Goal: Download file/media

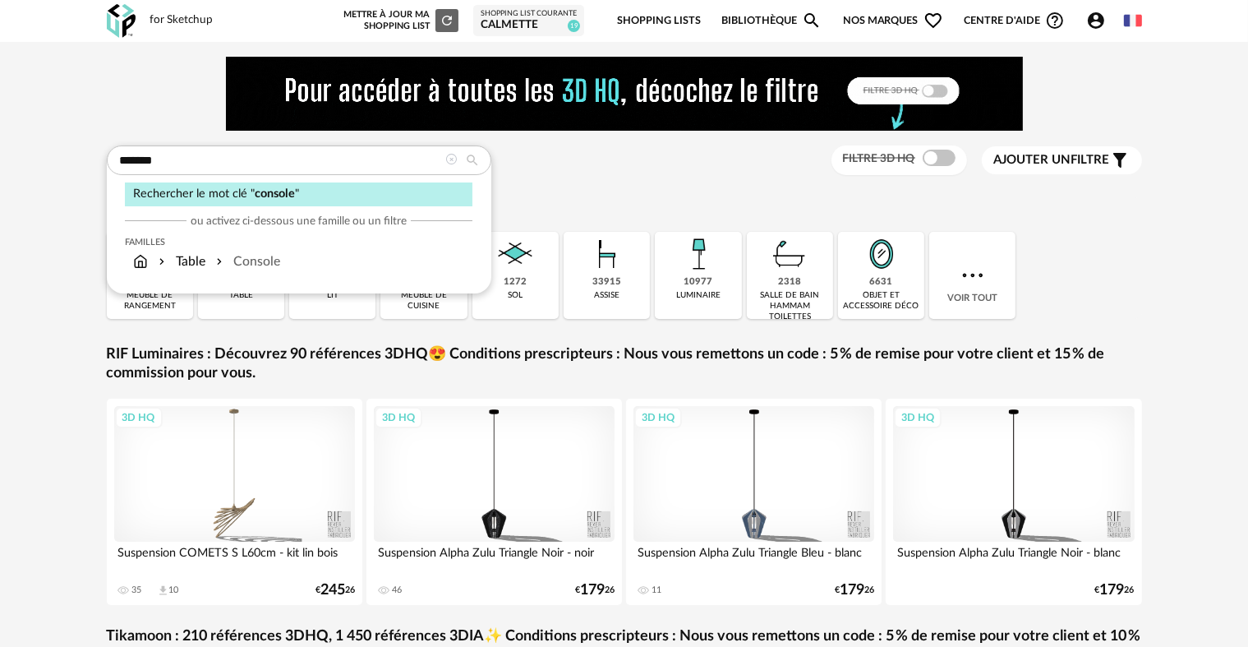
type input "*******"
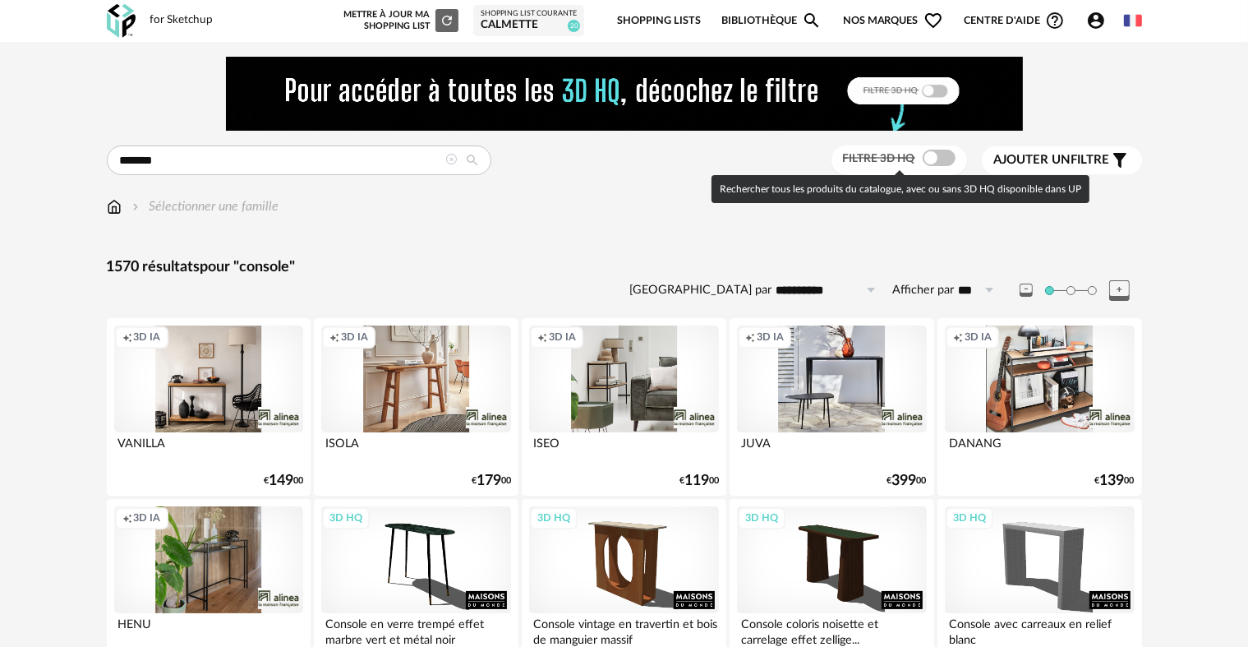
click at [936, 154] on span at bounding box center [939, 158] width 33 height 16
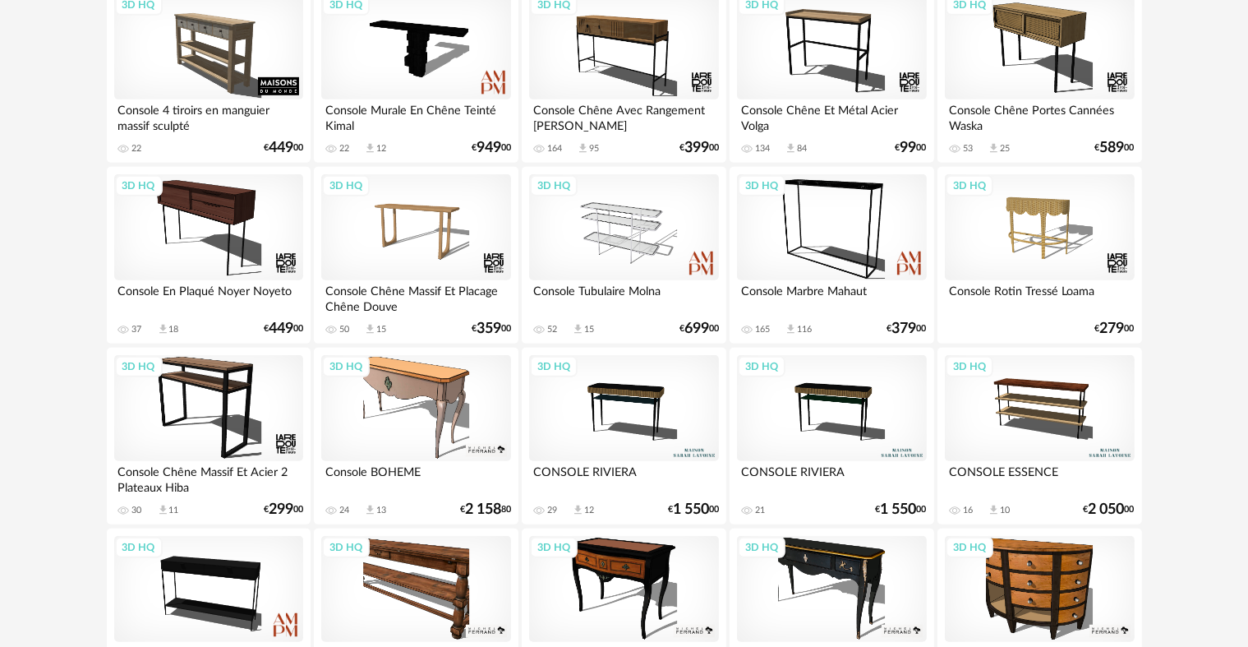
scroll to position [1150, 0]
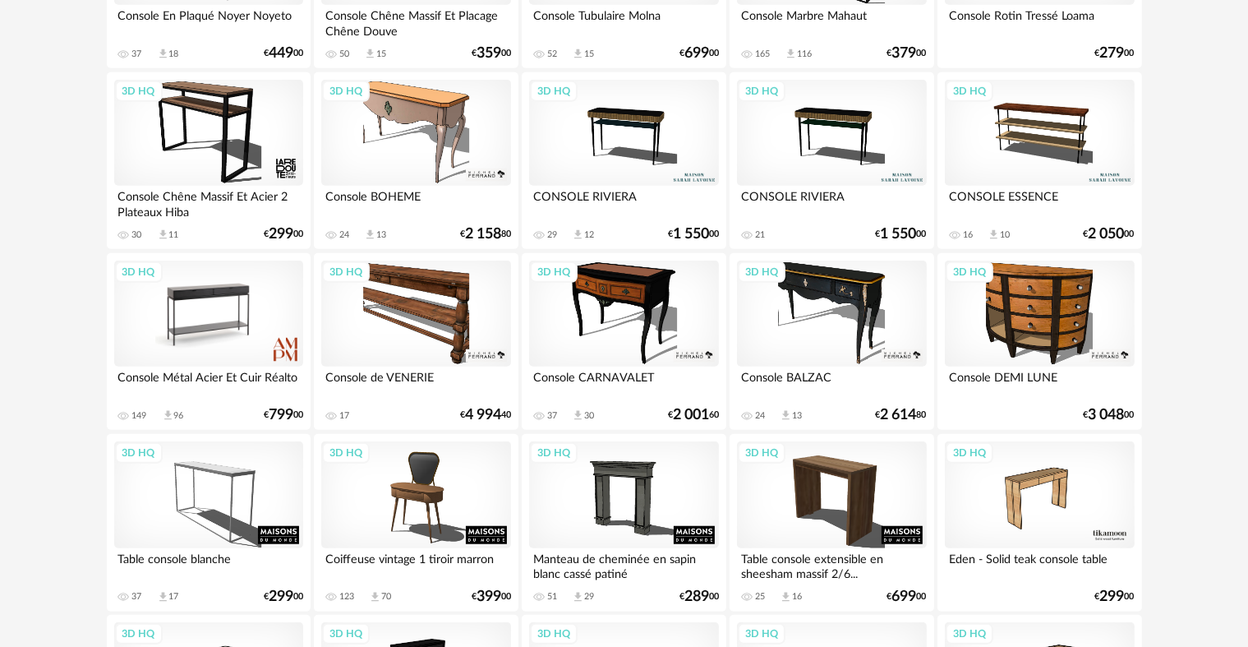
click at [266, 300] on div "3D HQ" at bounding box center [208, 313] width 189 height 107
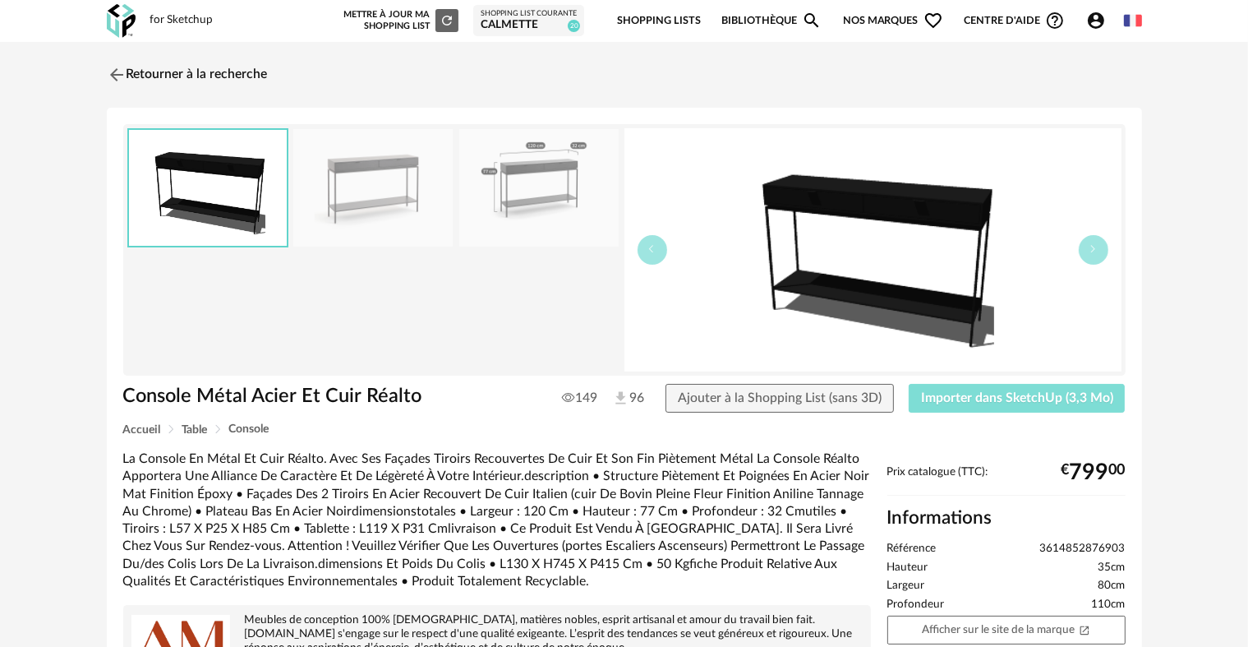
click at [956, 391] on span "Importer dans SketchUp (3,3 Mo)" at bounding box center [1017, 397] width 192 height 13
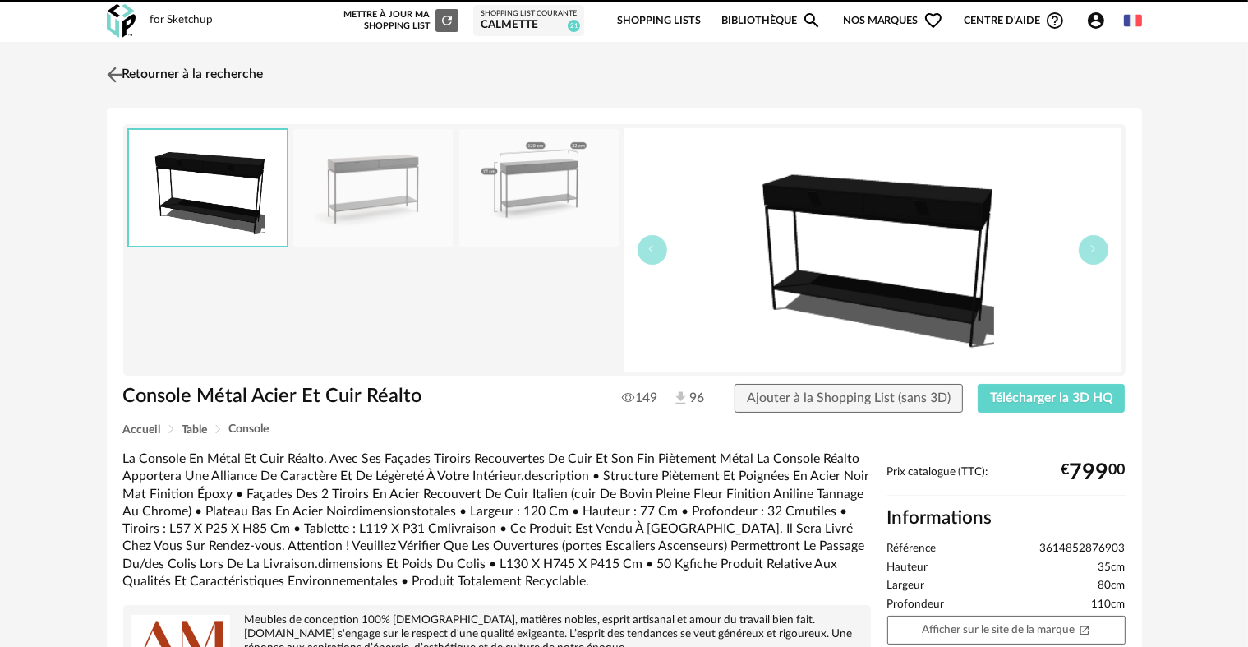
click at [118, 62] on img at bounding box center [115, 74] width 24 height 24
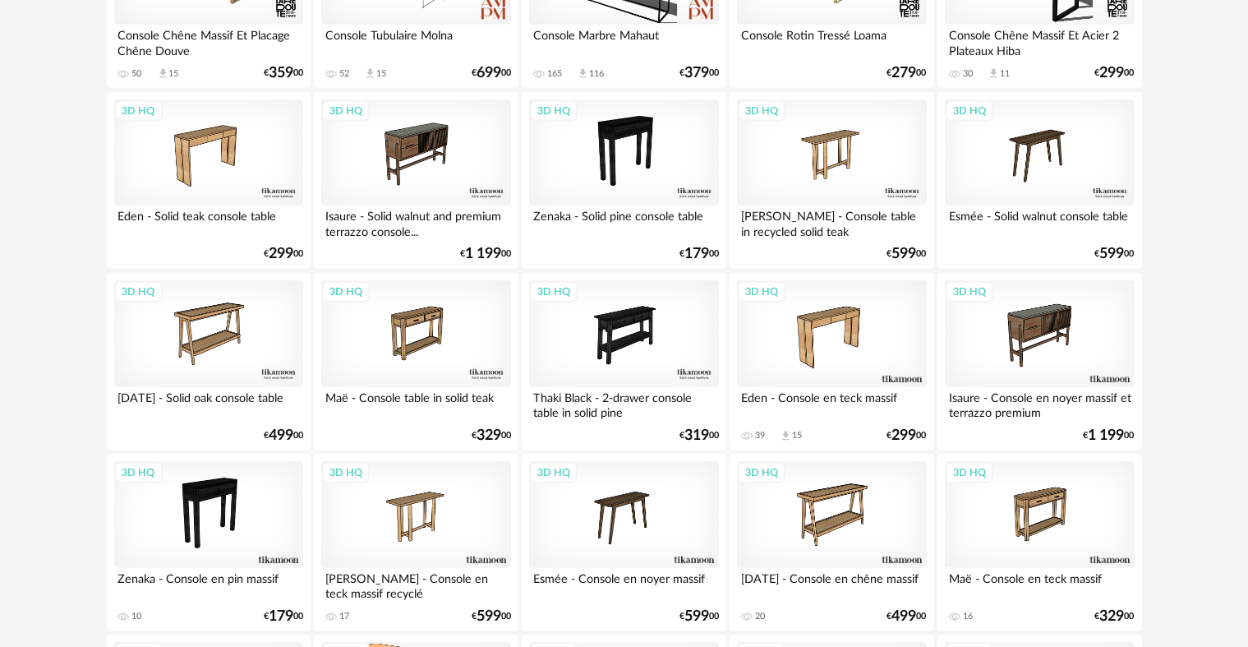
scroll to position [1162, 0]
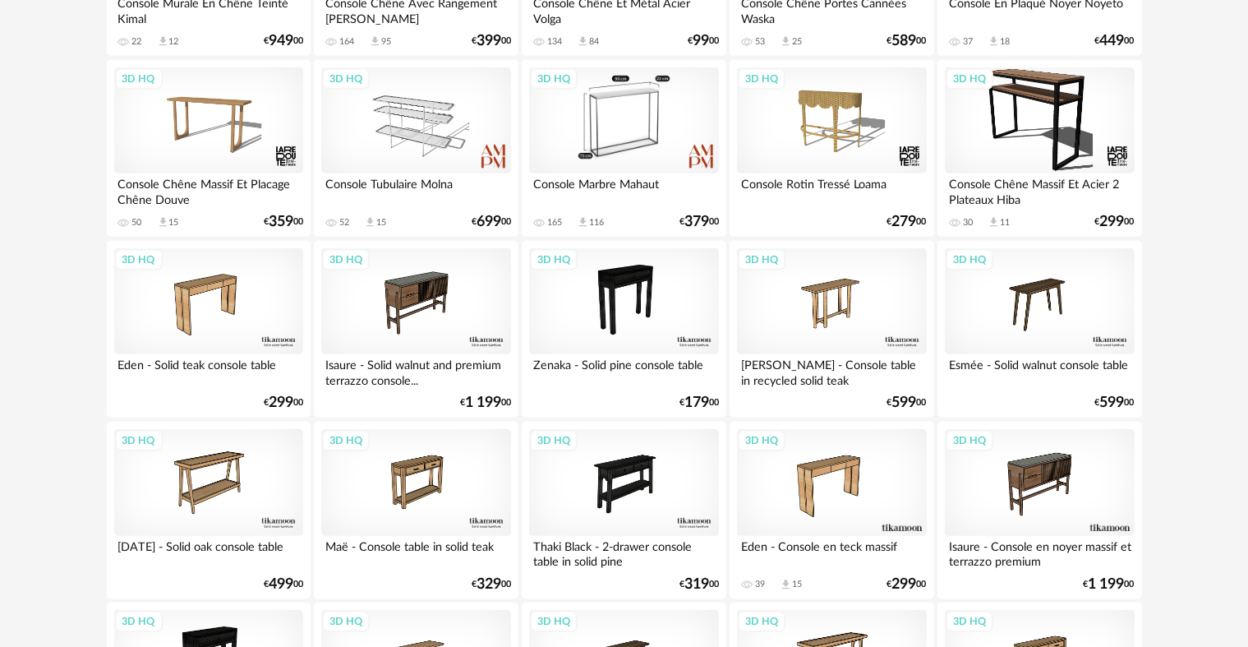
click at [614, 122] on div "3D HQ" at bounding box center [623, 120] width 189 height 107
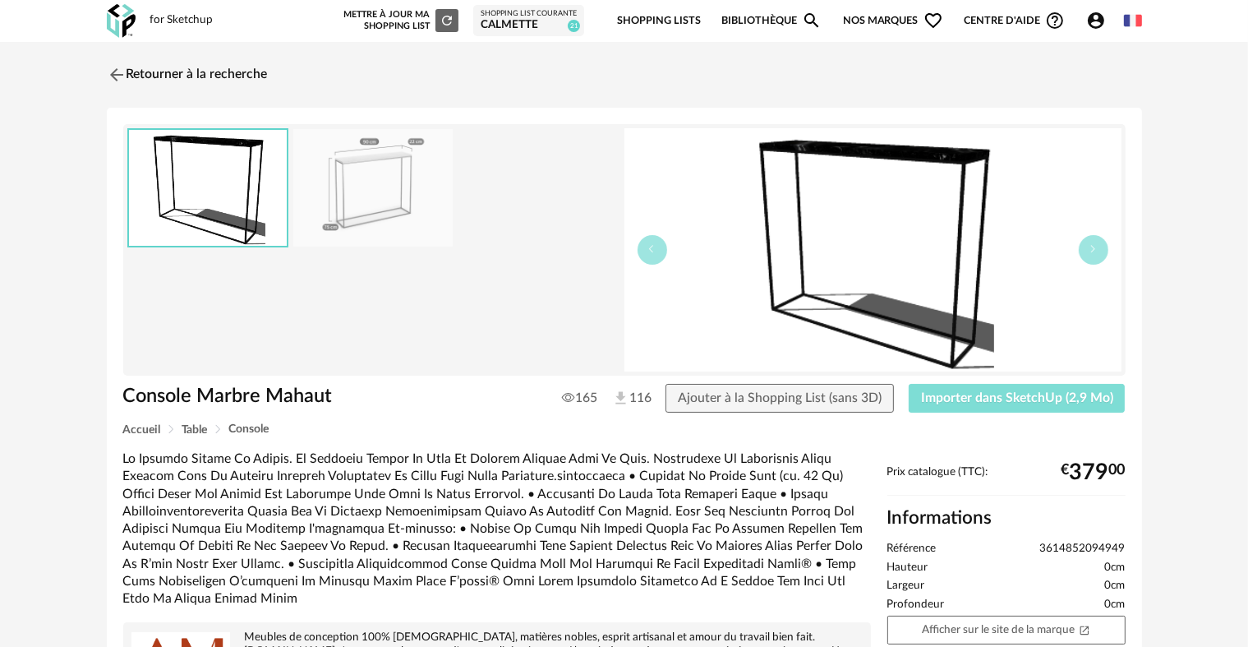
click at [1031, 396] on span "Importer dans SketchUp (2,9 Mo)" at bounding box center [1017, 397] width 192 height 13
click at [1017, 392] on span "Télécharger la 3D HQ" at bounding box center [1051, 397] width 123 height 13
